Goal: Navigation & Orientation: Find specific page/section

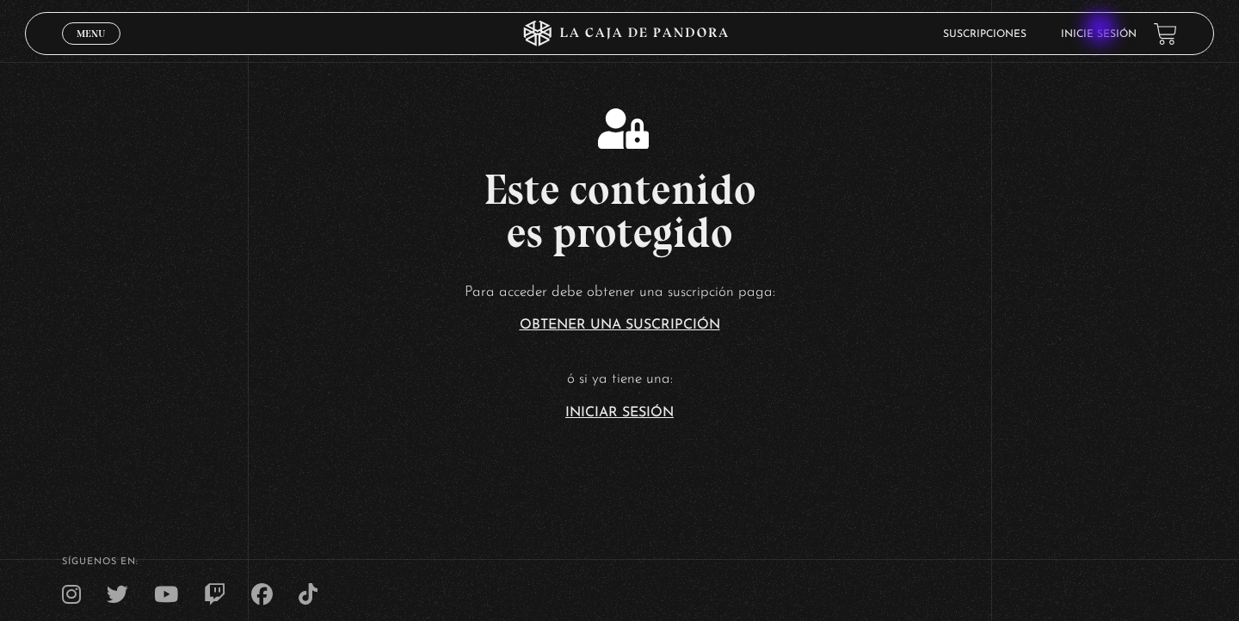
click at [1102, 30] on link "Inicie sesión" at bounding box center [1099, 34] width 76 height 10
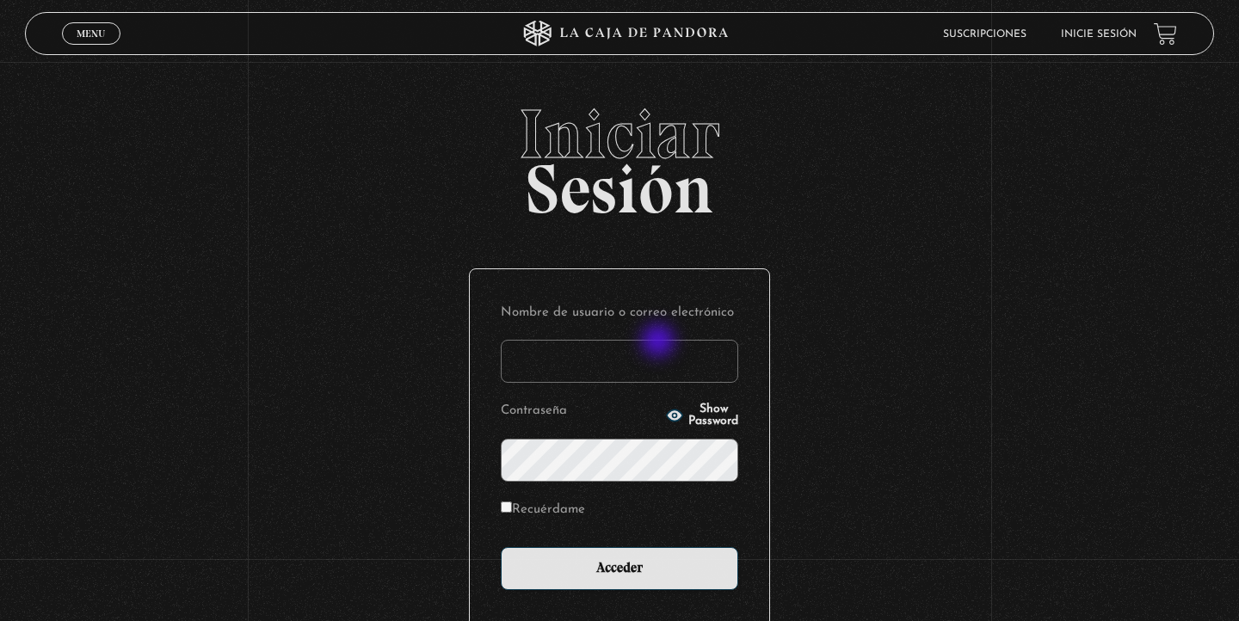
type input "[EMAIL_ADDRESS][DOMAIN_NAME]"
click at [619, 567] on input "Acceder" at bounding box center [619, 568] width 237 height 43
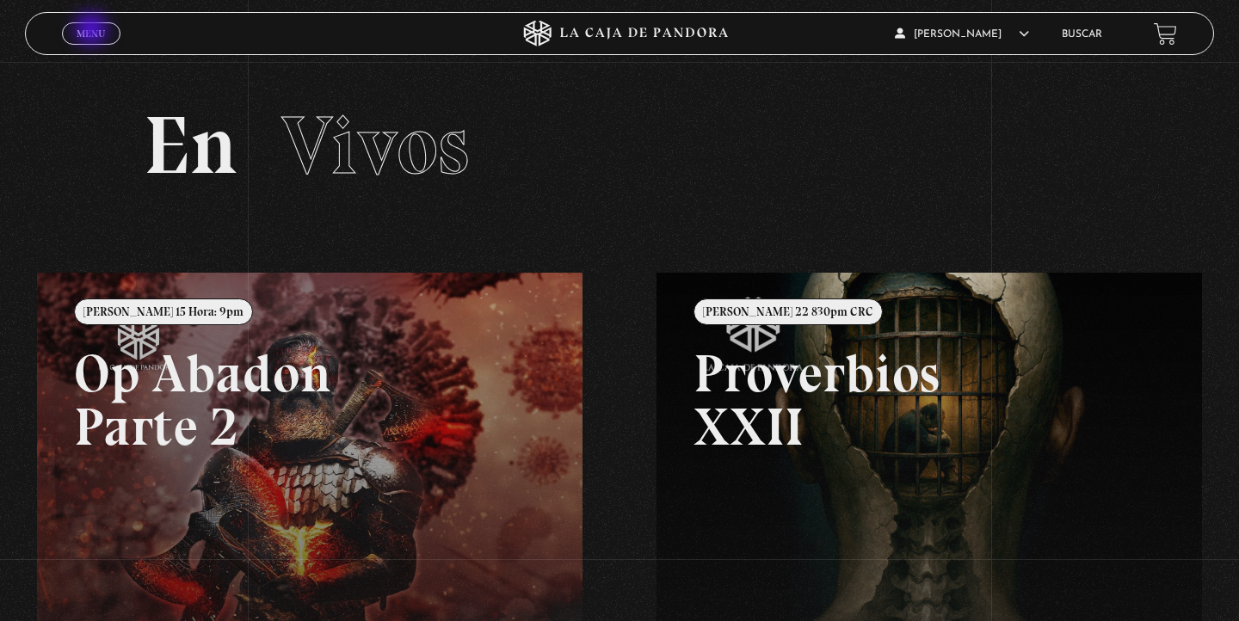
click at [93, 33] on span "Menu" at bounding box center [91, 33] width 28 height 10
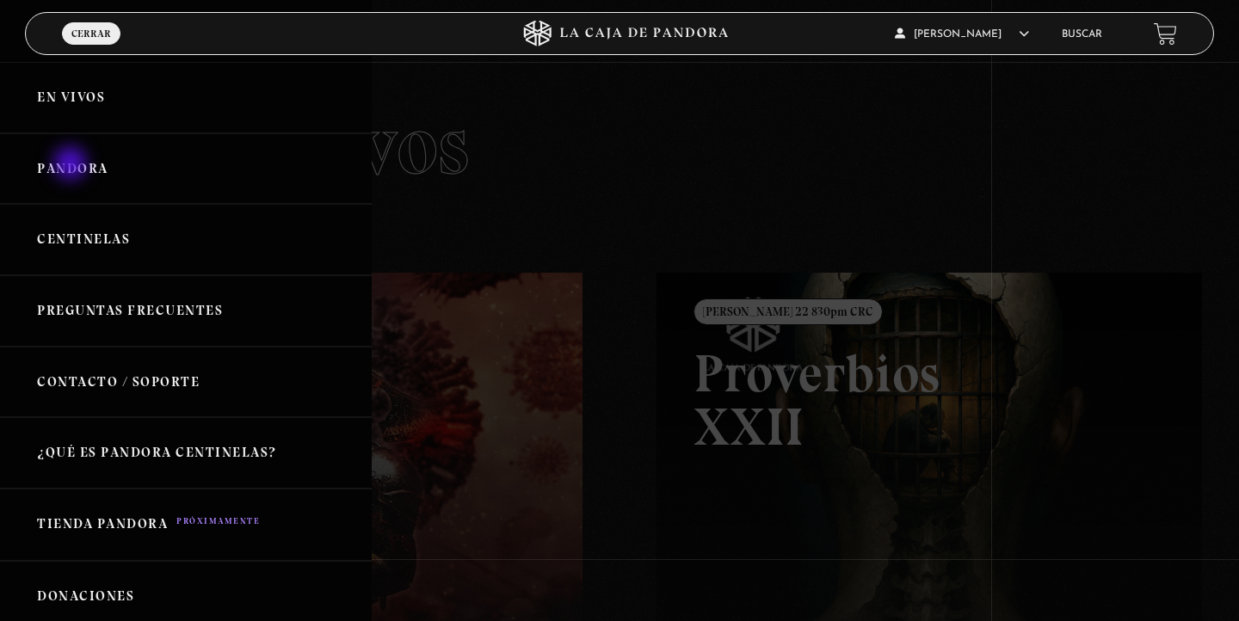
click at [72, 165] on link "Pandora" at bounding box center [186, 168] width 372 height 71
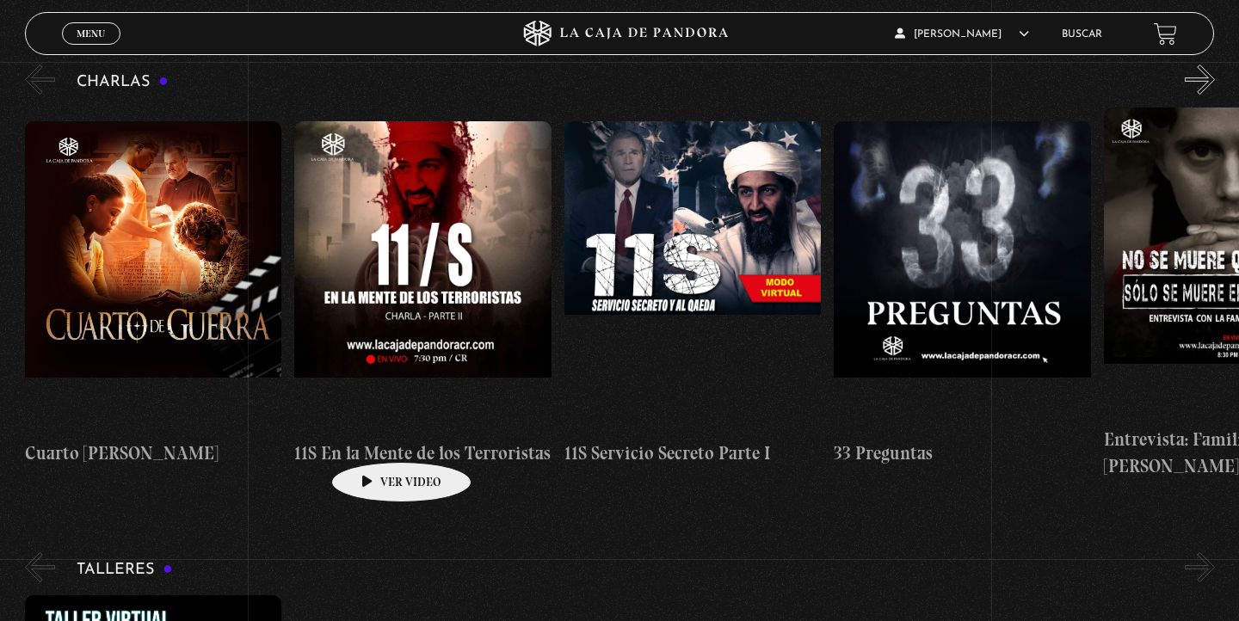
scroll to position [446, 0]
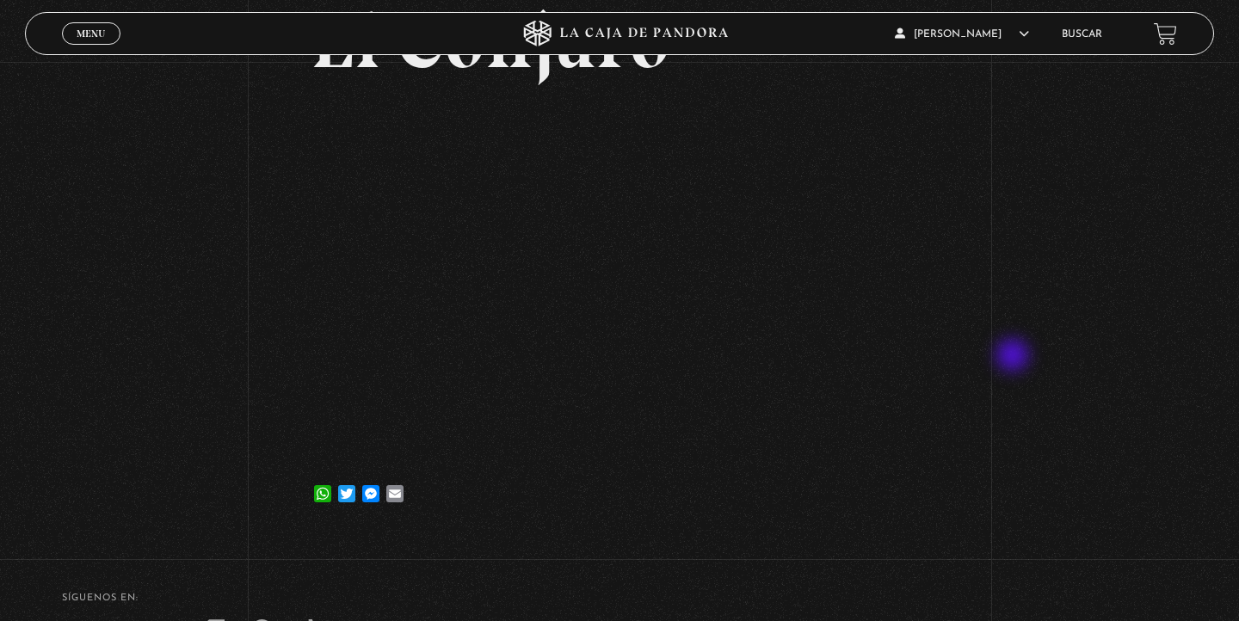
scroll to position [158, 0]
click at [1120, 309] on div "Volver [DATE] [GEOGRAPHIC_DATA] WhatsApp Twitter Messenger Email" at bounding box center [619, 218] width 1239 height 628
click at [1124, 320] on div "Volver [DATE] [GEOGRAPHIC_DATA] WhatsApp Twitter Messenger Email" at bounding box center [619, 218] width 1239 height 628
